Goal: Task Accomplishment & Management: Manage account settings

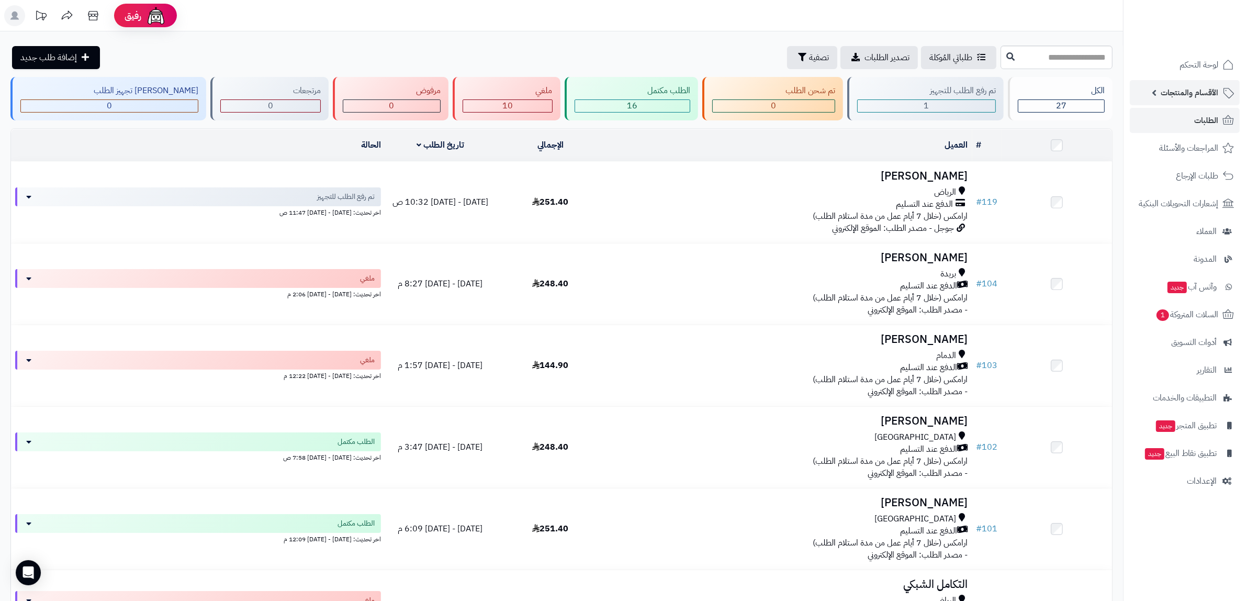
drag, startPoint x: 1211, startPoint y: 91, endPoint x: 1170, endPoint y: 111, distance: 46.3
click at [1210, 91] on span "الأقسام والمنتجات" at bounding box center [1189, 92] width 58 height 15
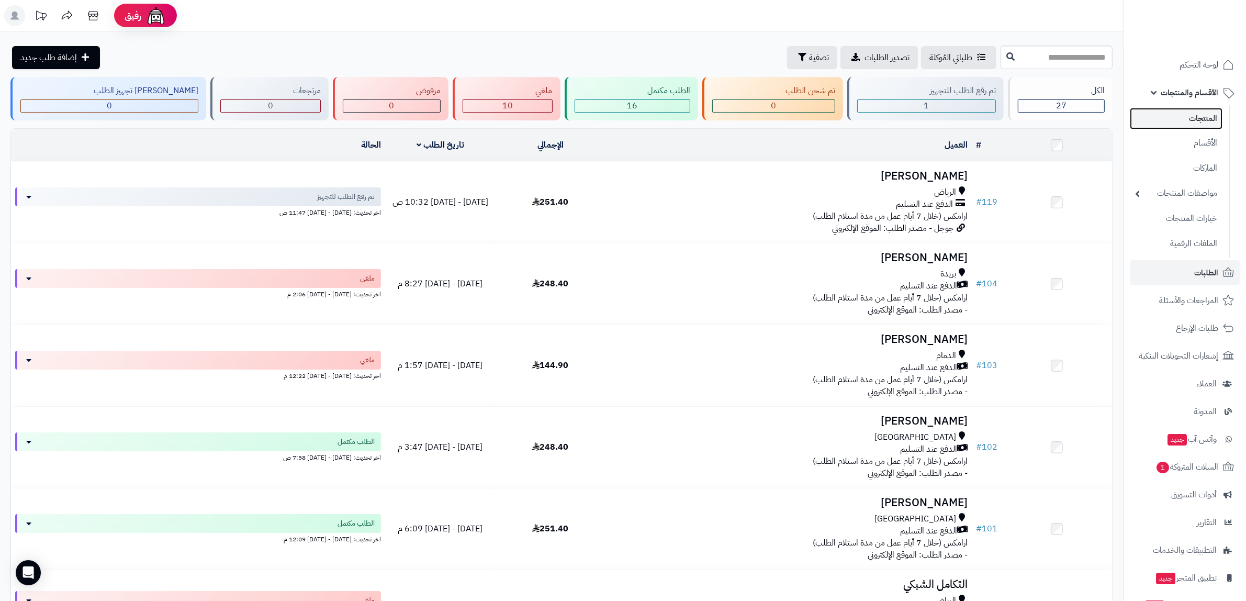
click at [1193, 111] on link "المنتجات" at bounding box center [1176, 118] width 93 height 21
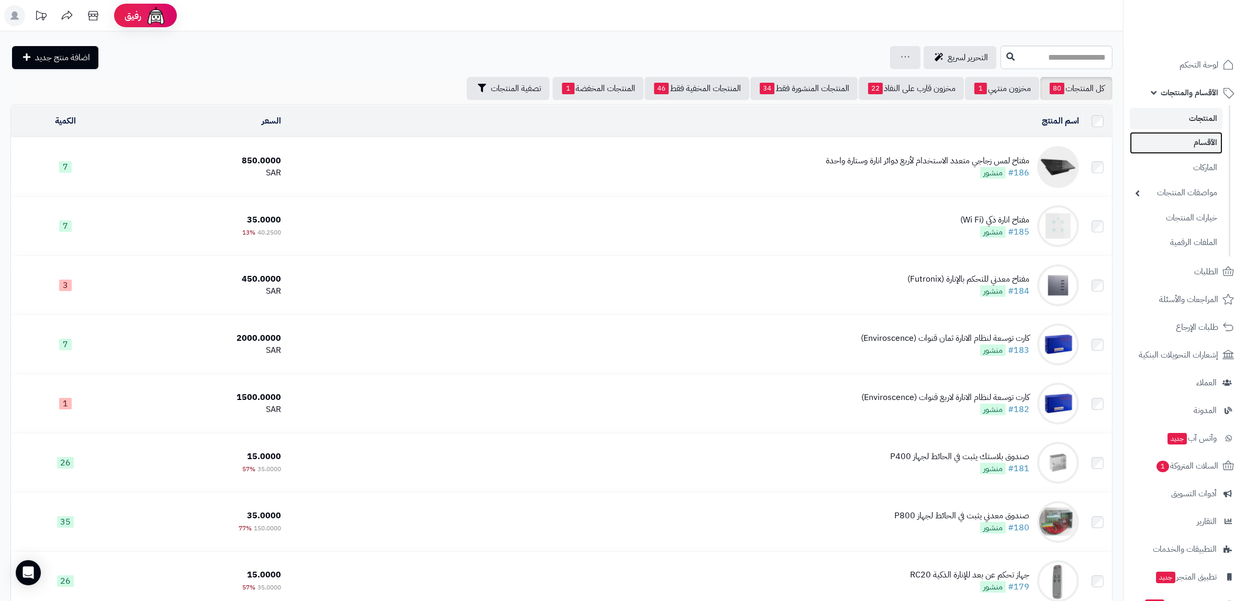
click at [1222, 145] on link "الأقسام" at bounding box center [1176, 142] width 93 height 21
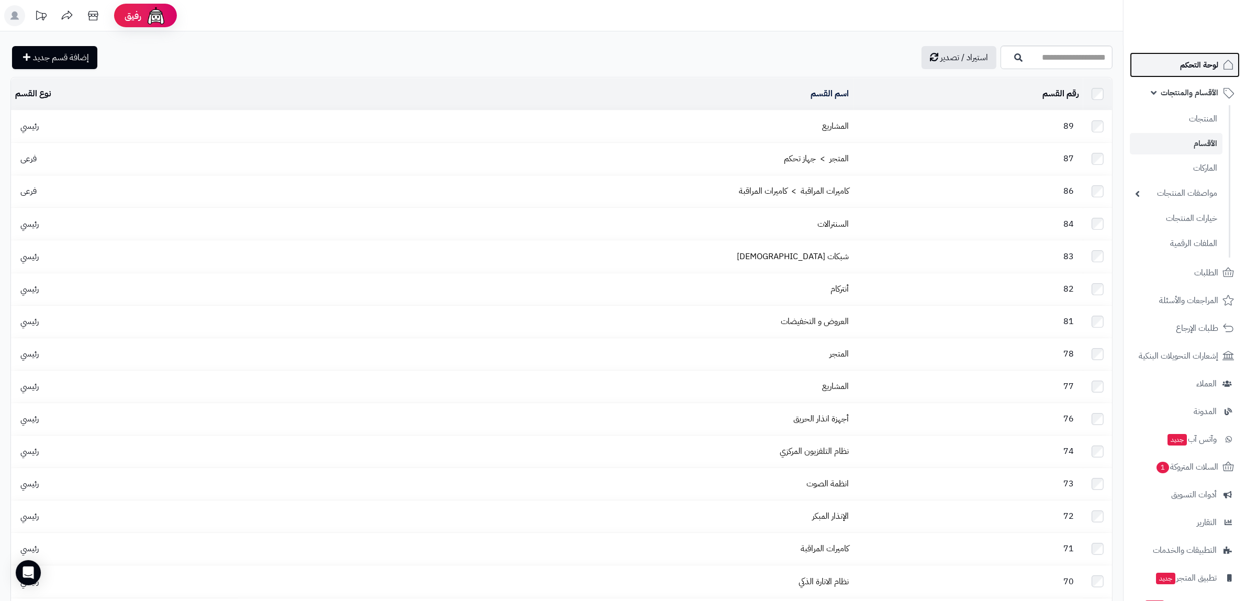
click at [1190, 66] on span "لوحة التحكم" at bounding box center [1199, 65] width 38 height 15
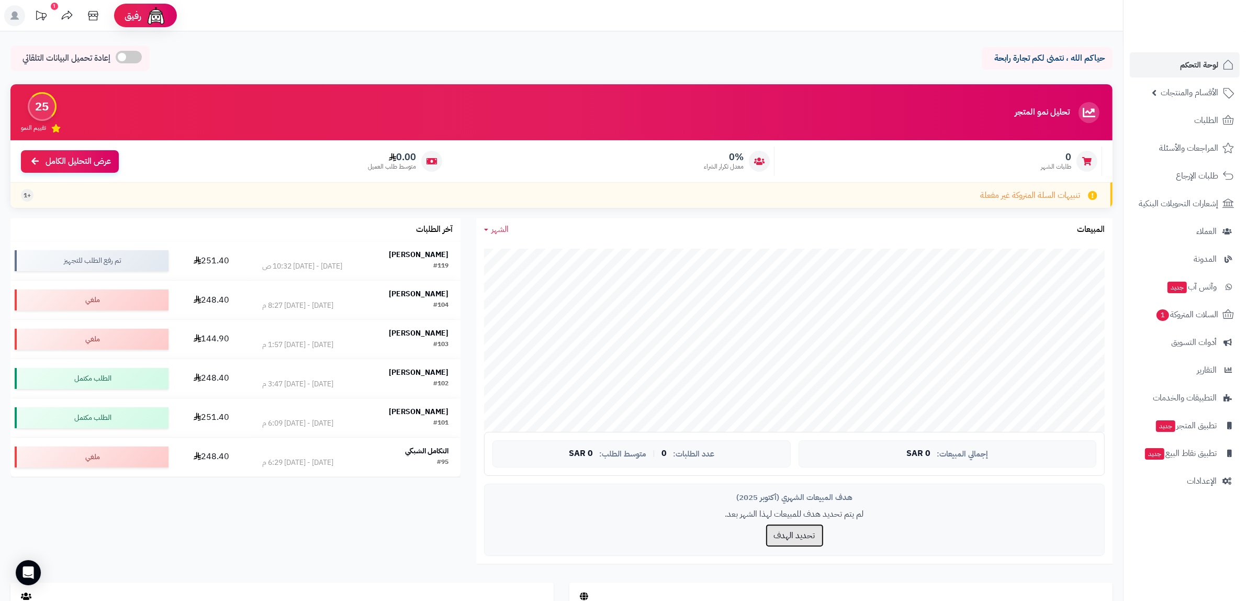
click at [788, 537] on button "تحديد الهدف" at bounding box center [794, 535] width 58 height 23
click at [849, 547] on input "number" at bounding box center [834, 540] width 105 height 24
type input "*"
type input "****"
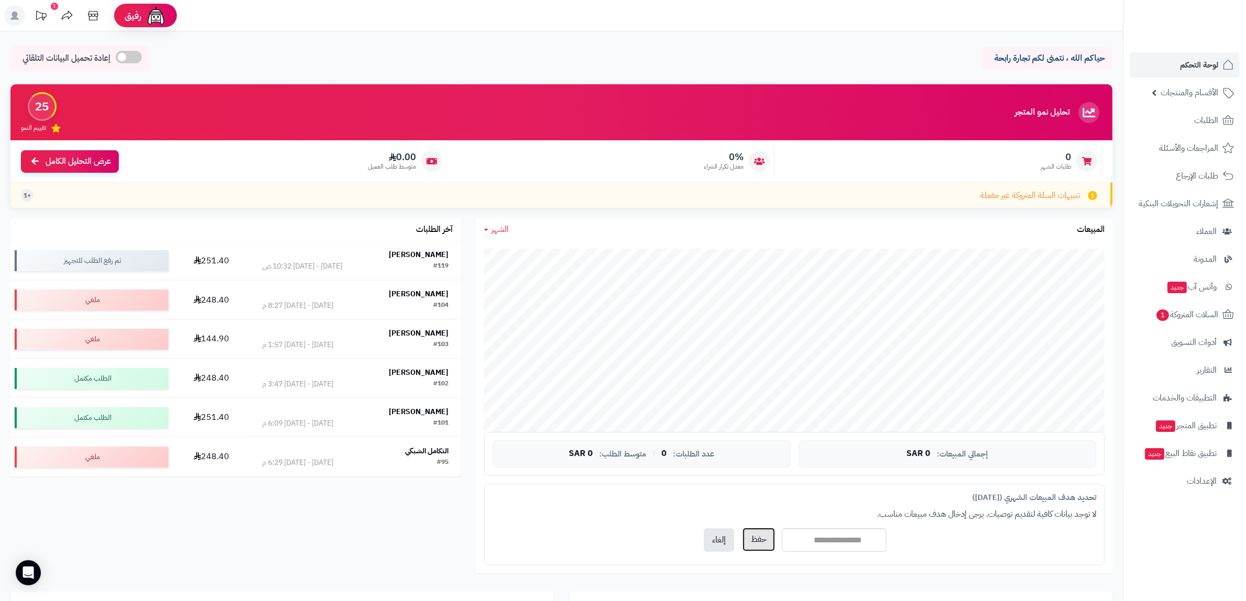
click at [753, 545] on button "حفظ" at bounding box center [758, 539] width 32 height 24
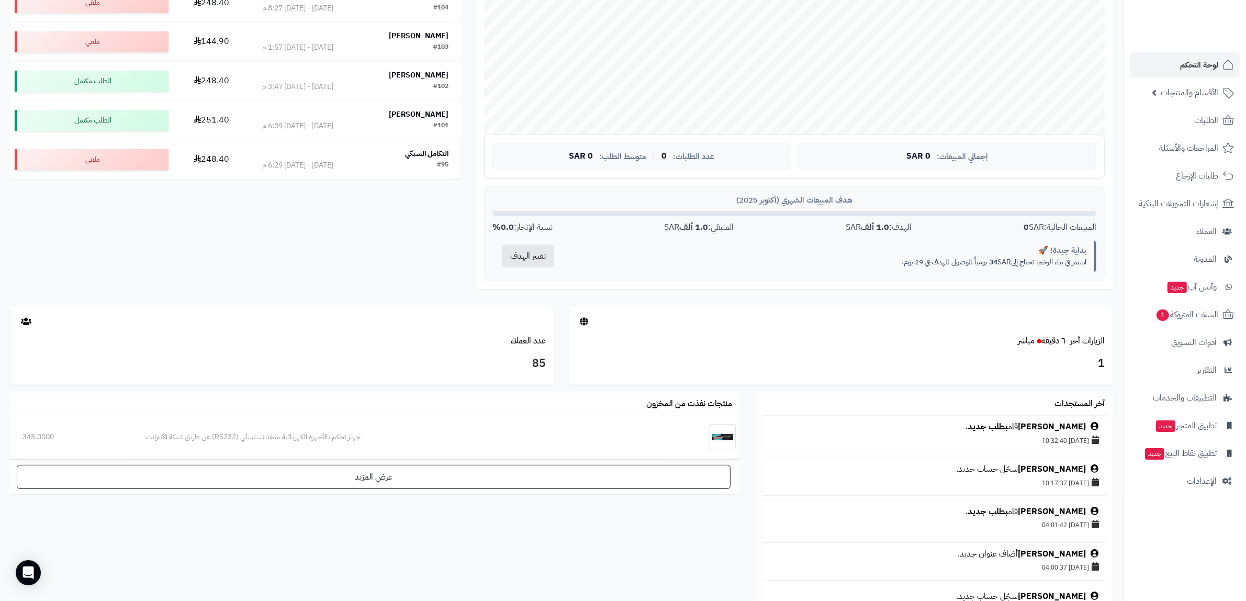
scroll to position [275, 0]
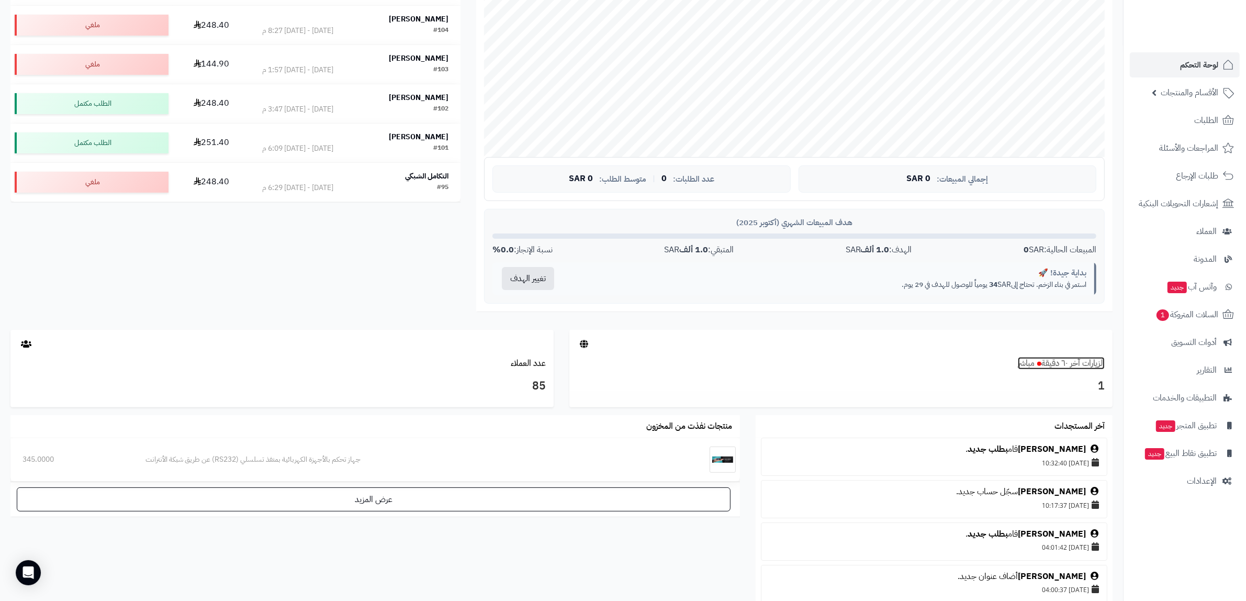
click at [1063, 364] on link "الزيارات آخر ٦٠ دقيقة مباشر" at bounding box center [1061, 363] width 87 height 13
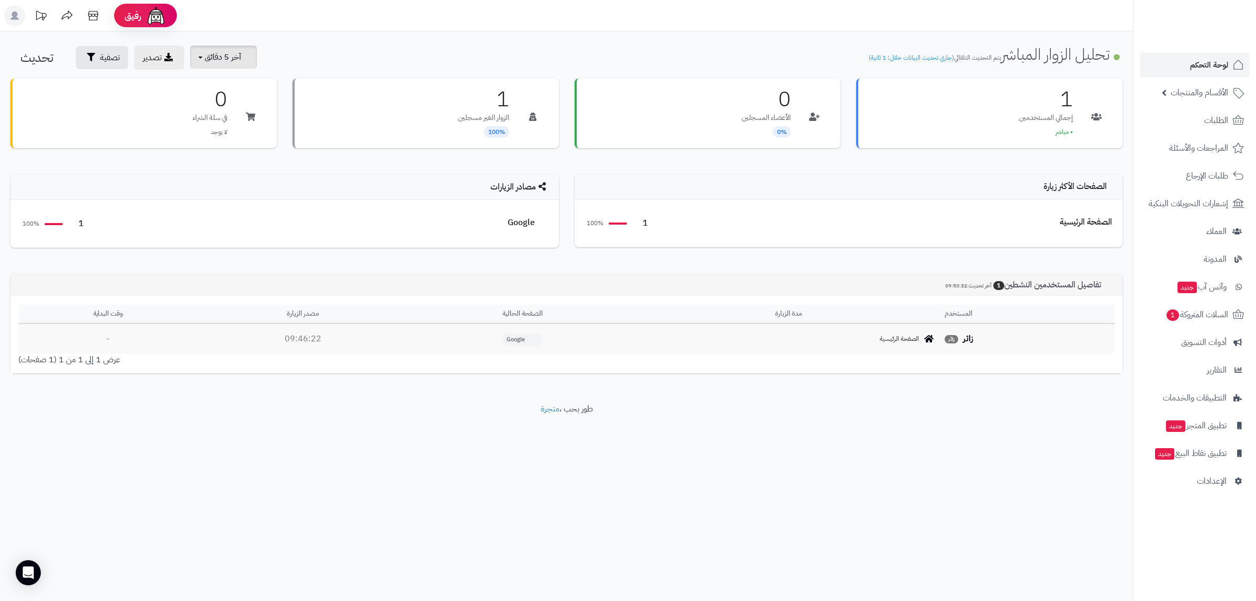
click at [194, 50] on button "آخر 5 دقائق" at bounding box center [223, 57] width 67 height 23
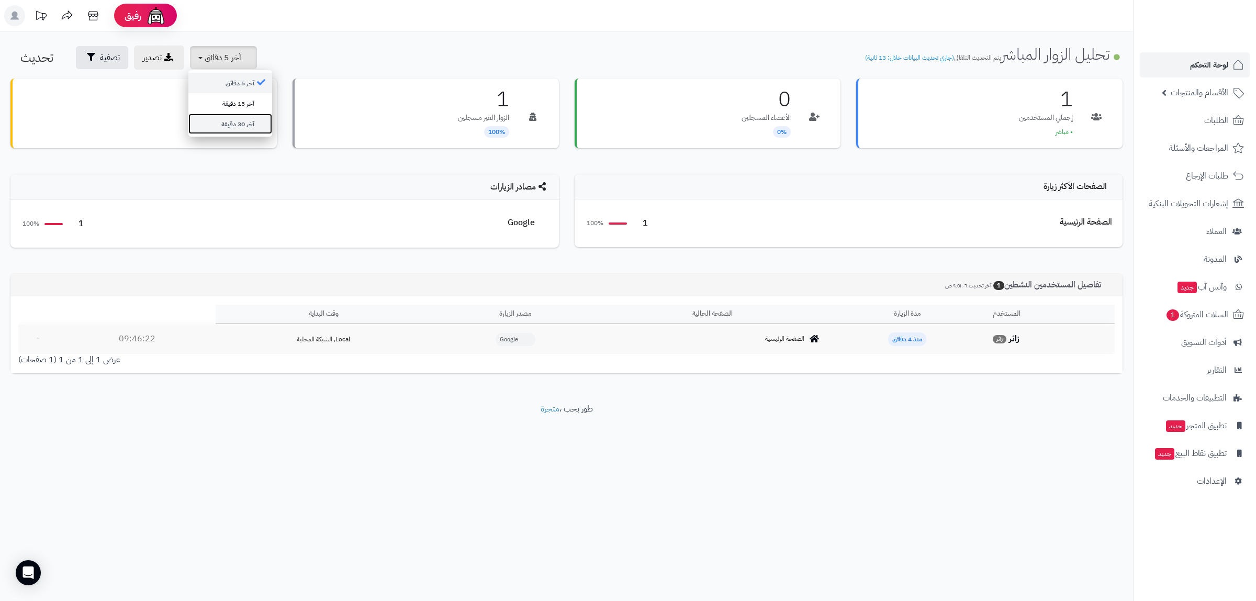
click at [254, 126] on link "آخر 30 دقيقة" at bounding box center [230, 124] width 84 height 20
click at [220, 60] on span "آخر 30 دقيقة" at bounding box center [226, 57] width 42 height 13
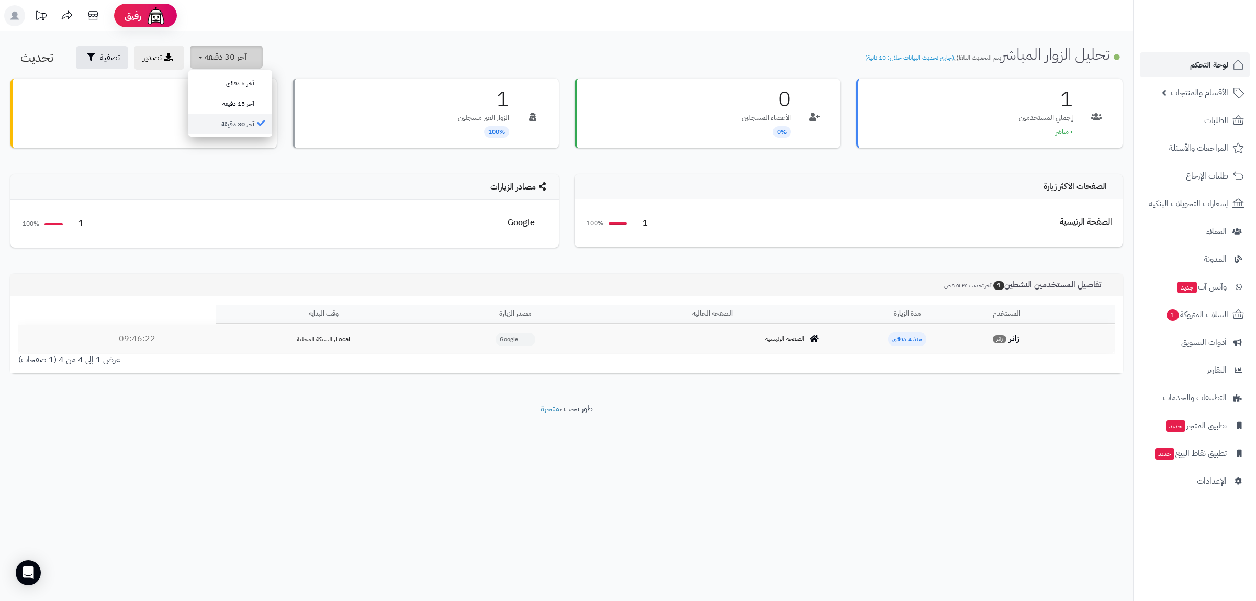
click at [220, 60] on span "آخر 30 دقيقة" at bounding box center [226, 57] width 42 height 13
